Goal: Information Seeking & Learning: Find specific fact

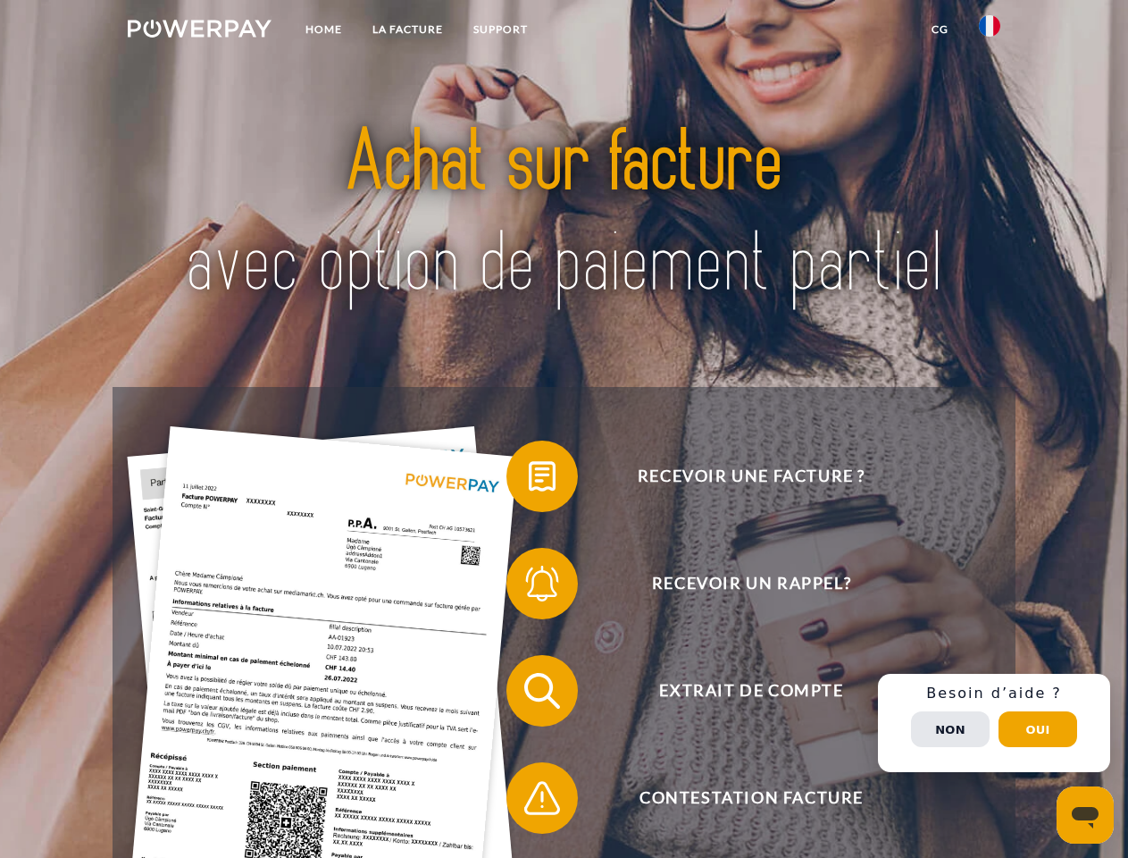
click at [199, 31] on img at bounding box center [200, 29] width 144 height 18
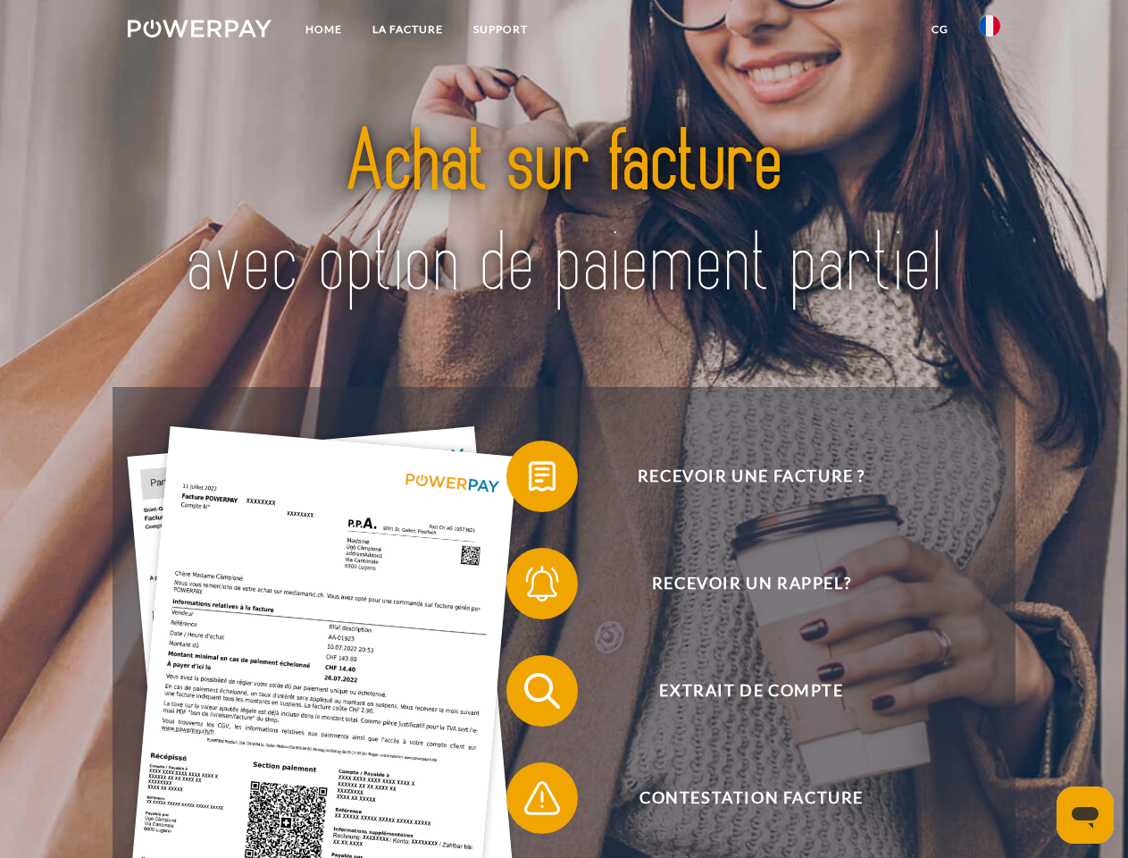
click at [990, 31] on img at bounding box center [989, 25] width 21 height 21
click at [940, 29] on link "CG" at bounding box center [940, 29] width 47 height 32
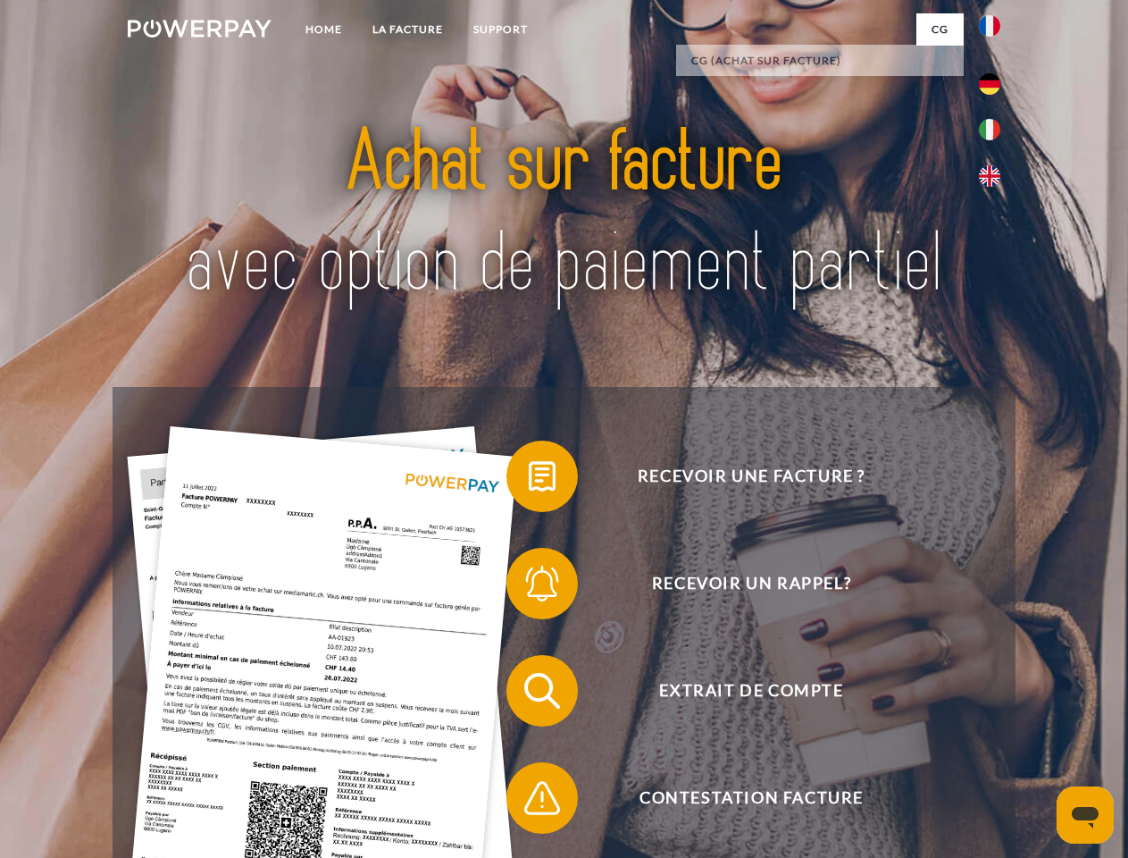
click at [529, 480] on span at bounding box center [515, 475] width 89 height 89
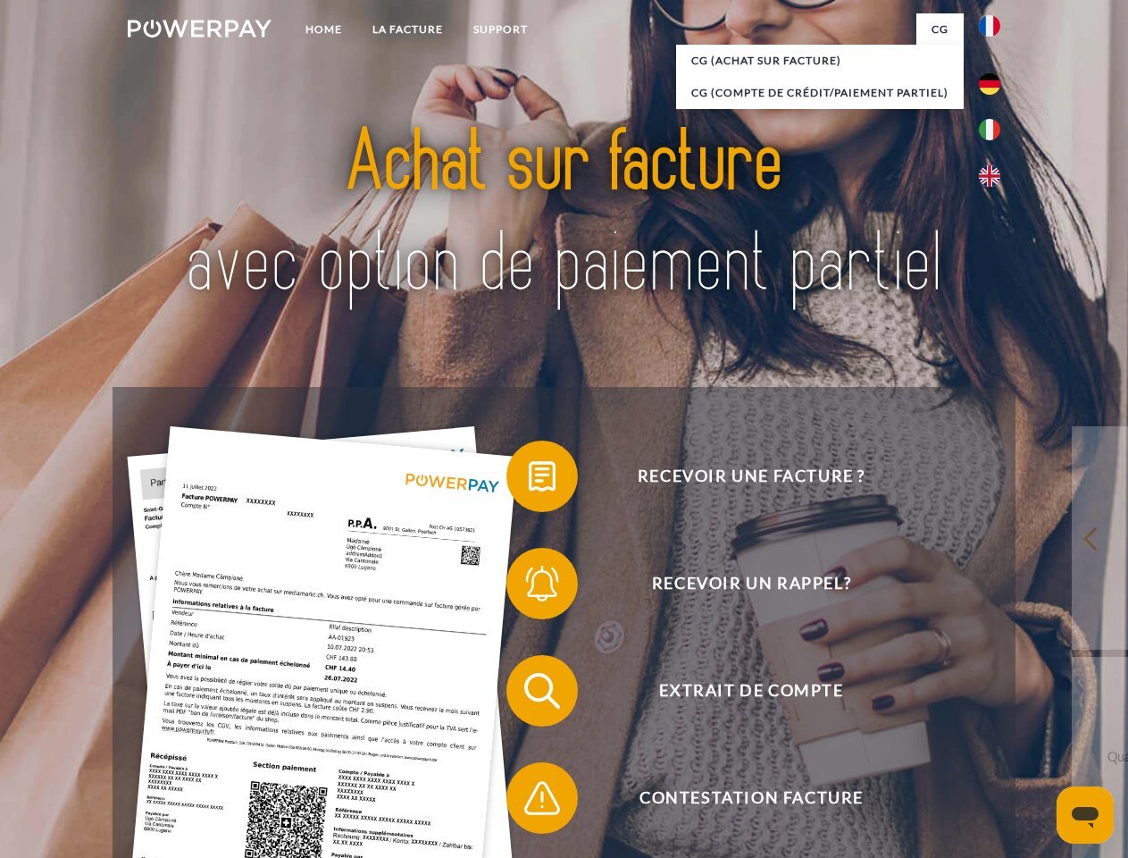
click at [529, 587] on span at bounding box center [515, 583] width 89 height 89
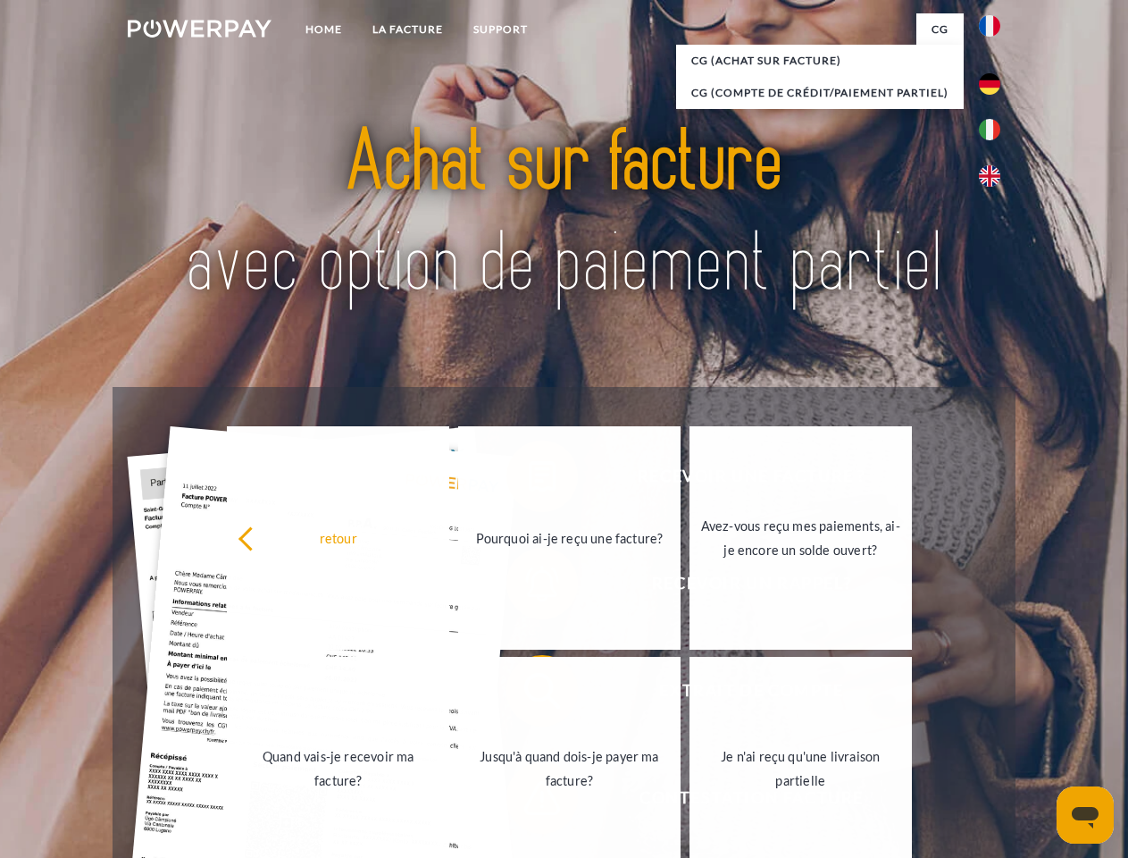
click at [529, 694] on link "Jusqu'à quand dois-je payer ma facture?" at bounding box center [569, 768] width 222 height 223
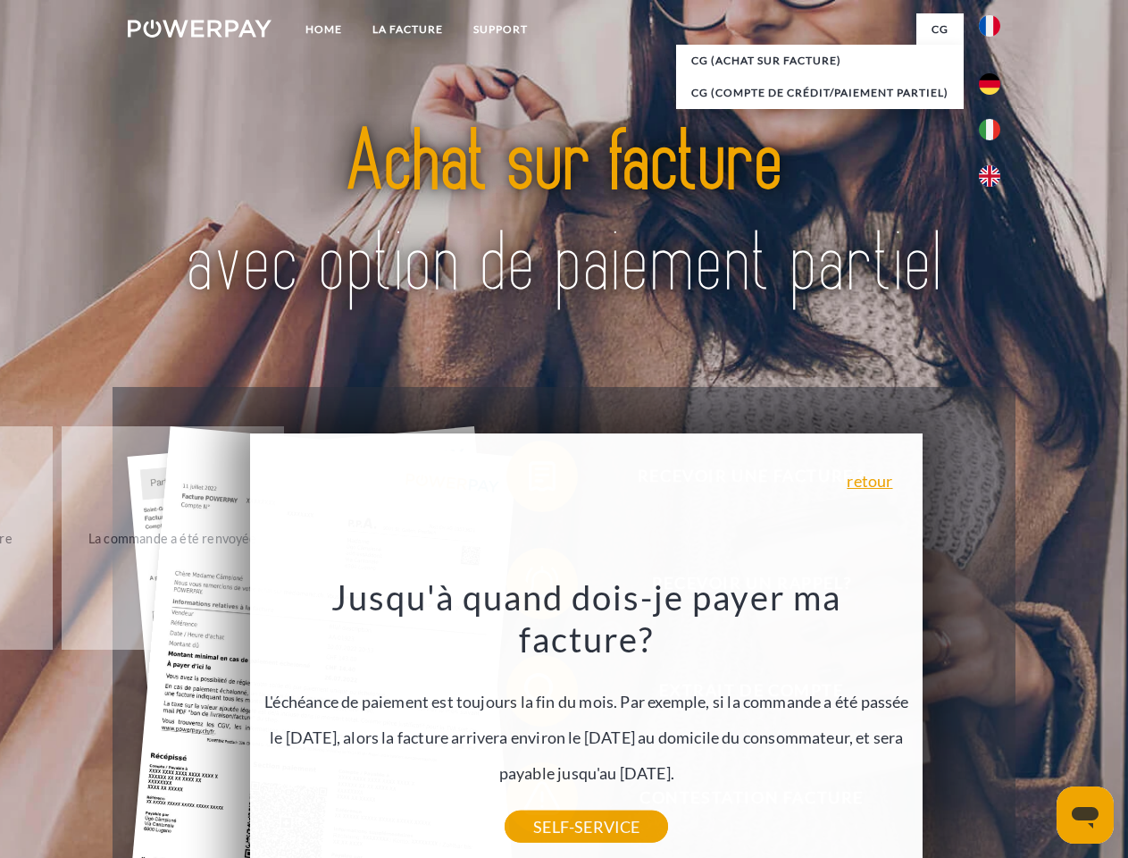
click at [994, 723] on div "Recevoir une facture ? Recevoir un rappel? Extrait de compte retour" at bounding box center [564, 744] width 902 height 715
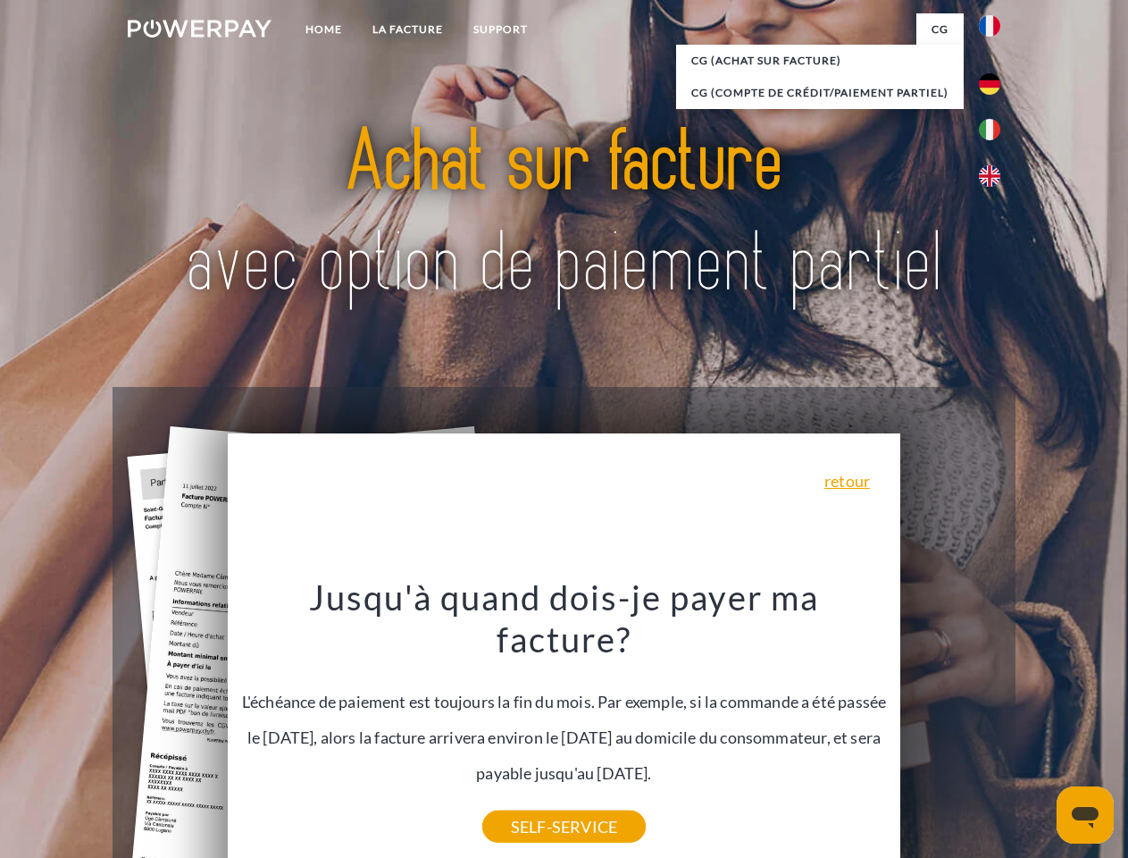
click at [950, 726] on span "Extrait de compte" at bounding box center [751, 690] width 438 height 71
click at [1038, 729] on header "Home LA FACTURE Support" at bounding box center [564, 617] width 1128 height 1234
